Goal: Information Seeking & Learning: Learn about a topic

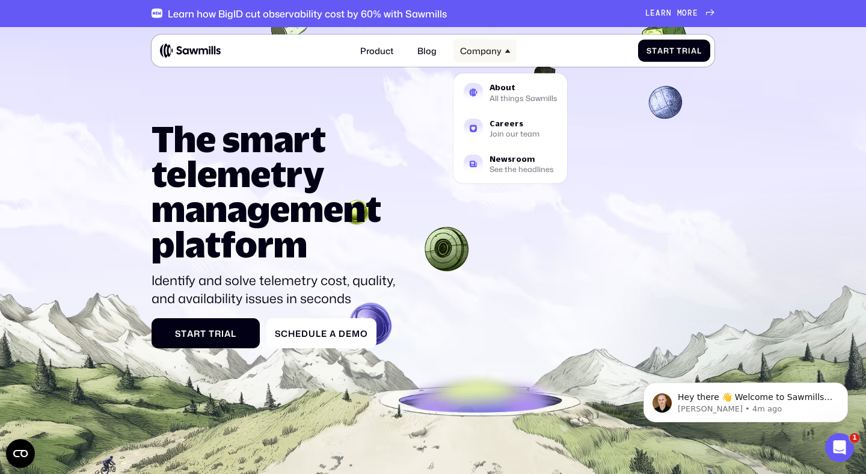
click at [493, 53] on div "Company" at bounding box center [480, 50] width 41 height 10
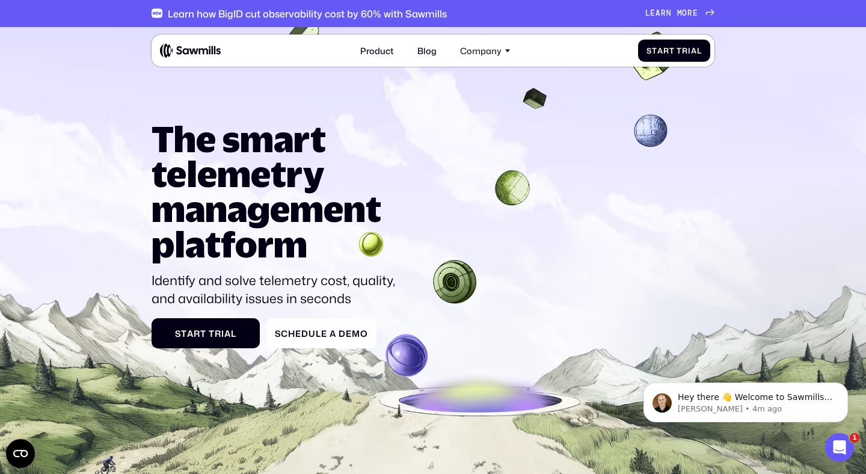
click at [509, 84] on icon at bounding box center [433, 296] width 866 height 554
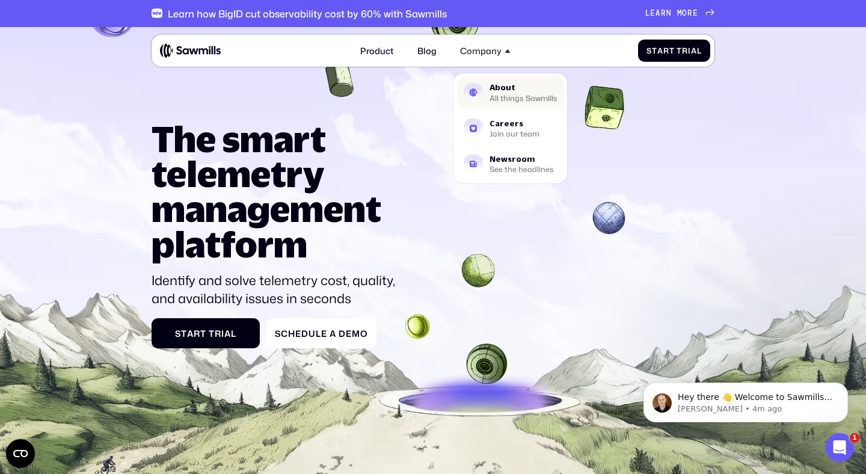
click at [504, 94] on div "All things Sawmills" at bounding box center [523, 97] width 68 height 7
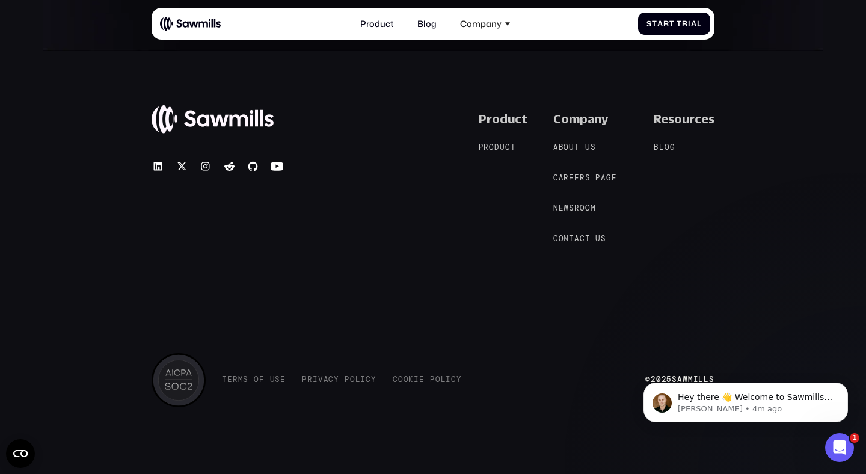
scroll to position [2054, 0]
click at [564, 176] on span "a" at bounding box center [560, 178] width 5 height 9
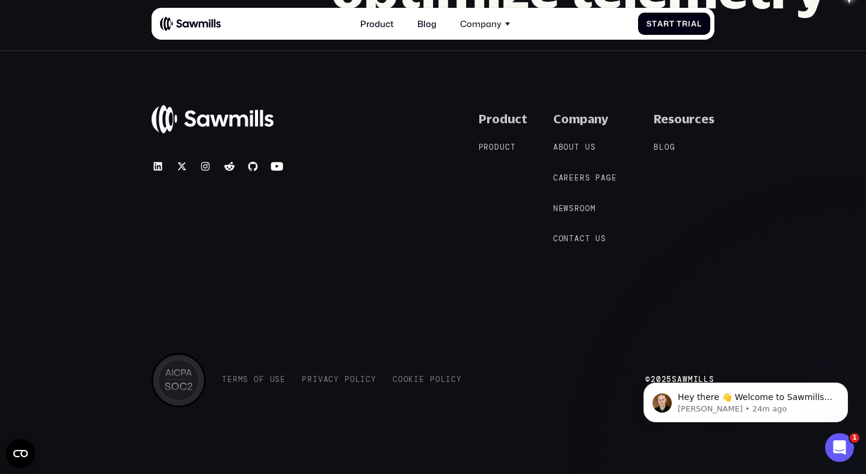
scroll to position [1129, 0]
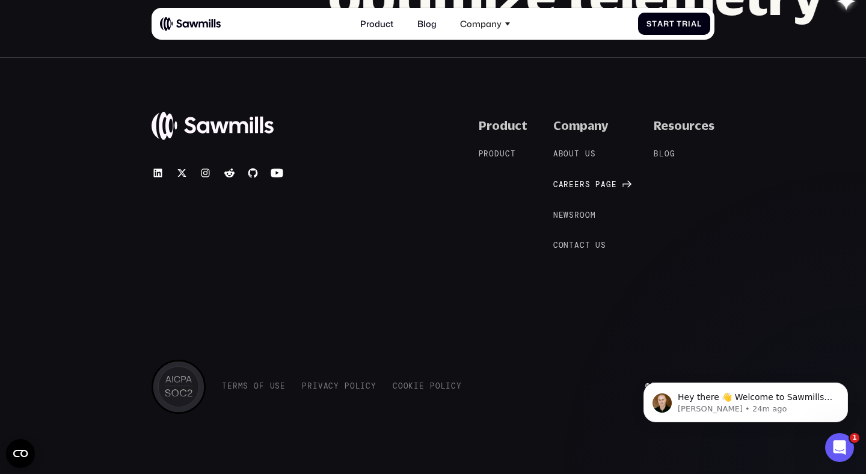
click at [606, 187] on span "a" at bounding box center [602, 184] width 5 height 9
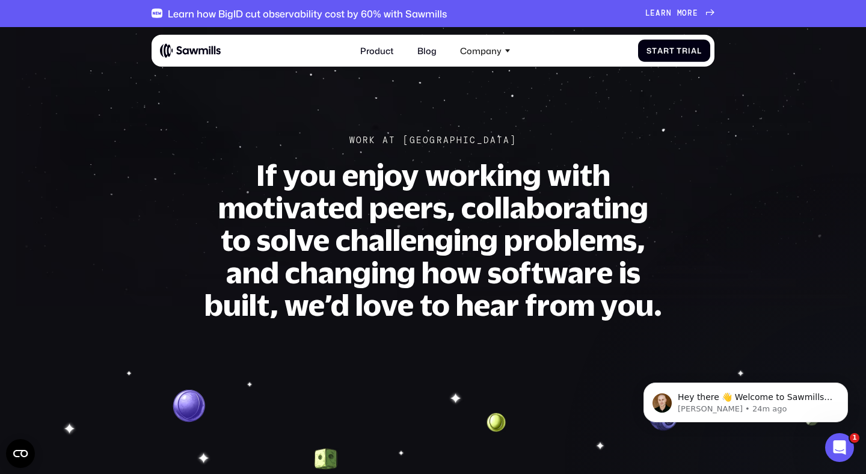
click at [660, 14] on span "a" at bounding box center [657, 13] width 5 height 9
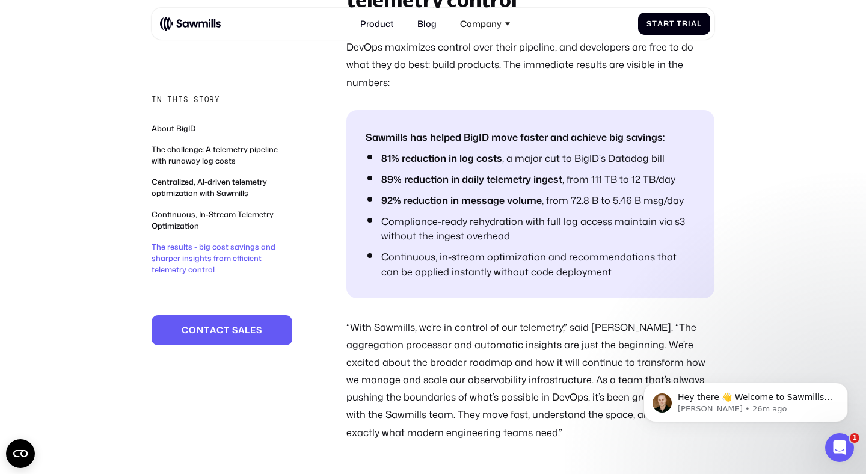
scroll to position [2812, 0]
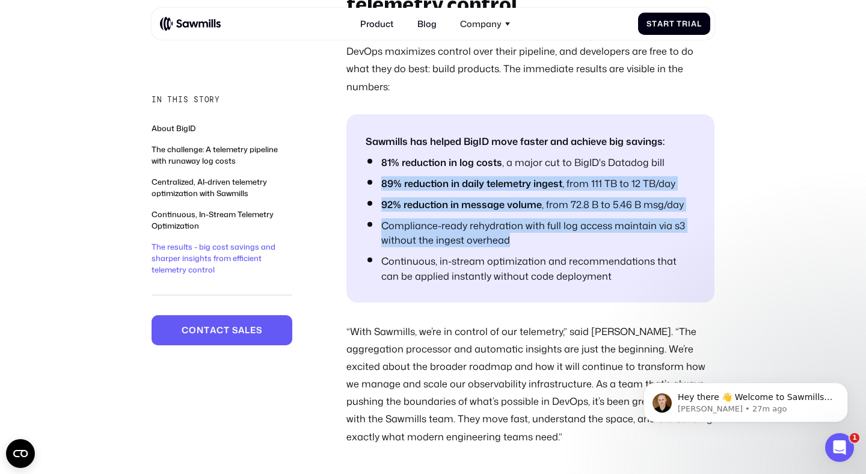
drag, startPoint x: 608, startPoint y: 118, endPoint x: 609, endPoint y: 183, distance: 64.9
click at [609, 183] on ul "Sawmills has helped BigID move faster and achieve big savings: 81% reduction in…" at bounding box center [530, 208] width 368 height 188
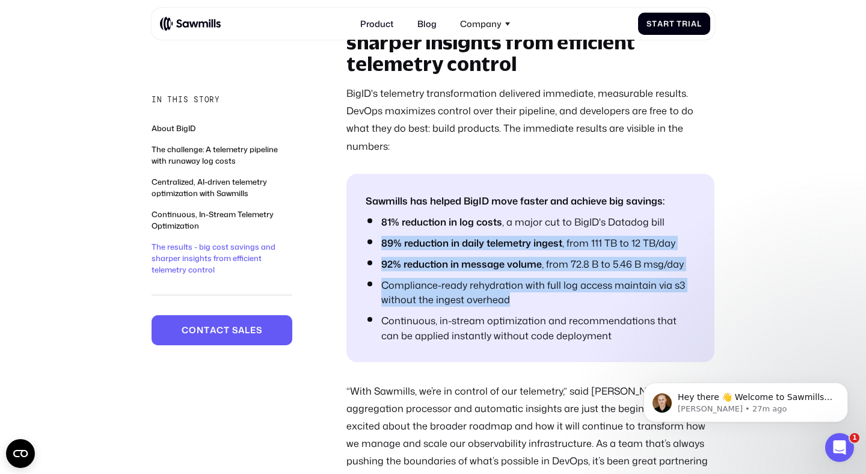
scroll to position [2752, 0]
